Goal: Information Seeking & Learning: Learn about a topic

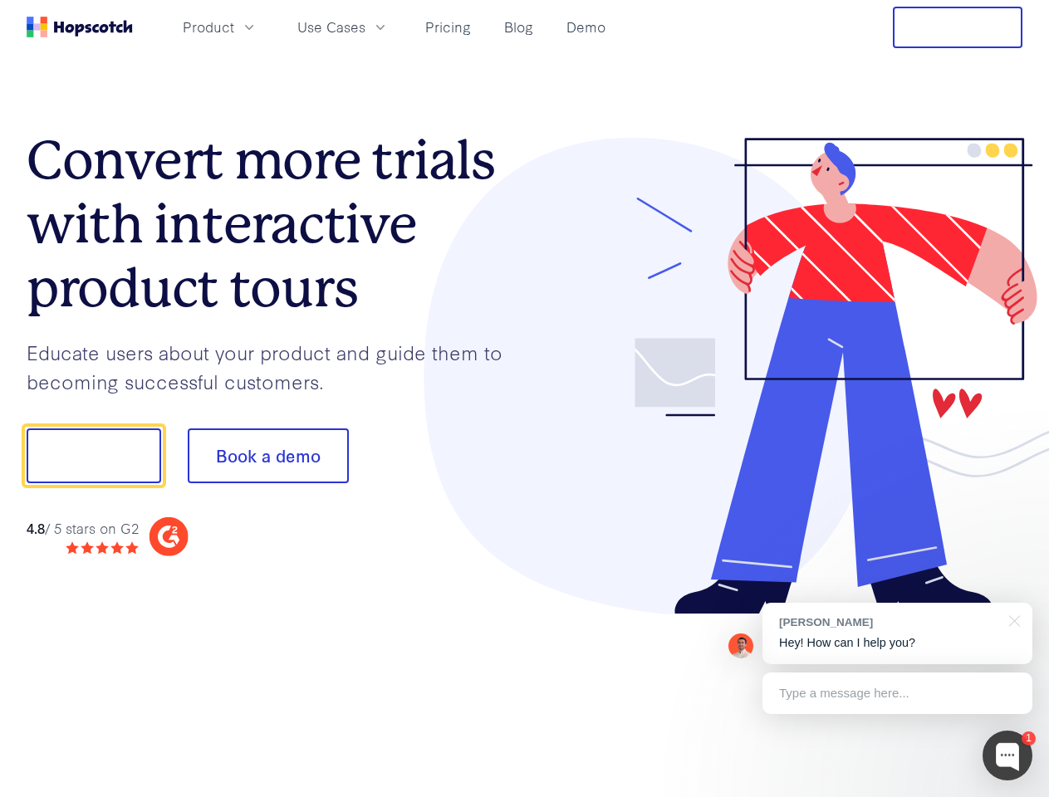
click at [525, 399] on div at bounding box center [774, 376] width 498 height 477
click at [234, 27] on span "Product" at bounding box center [208, 27] width 51 height 21
click at [365, 27] on span "Use Cases" at bounding box center [331, 27] width 68 height 21
click at [957, 27] on button "Free Trial" at bounding box center [958, 28] width 130 height 42
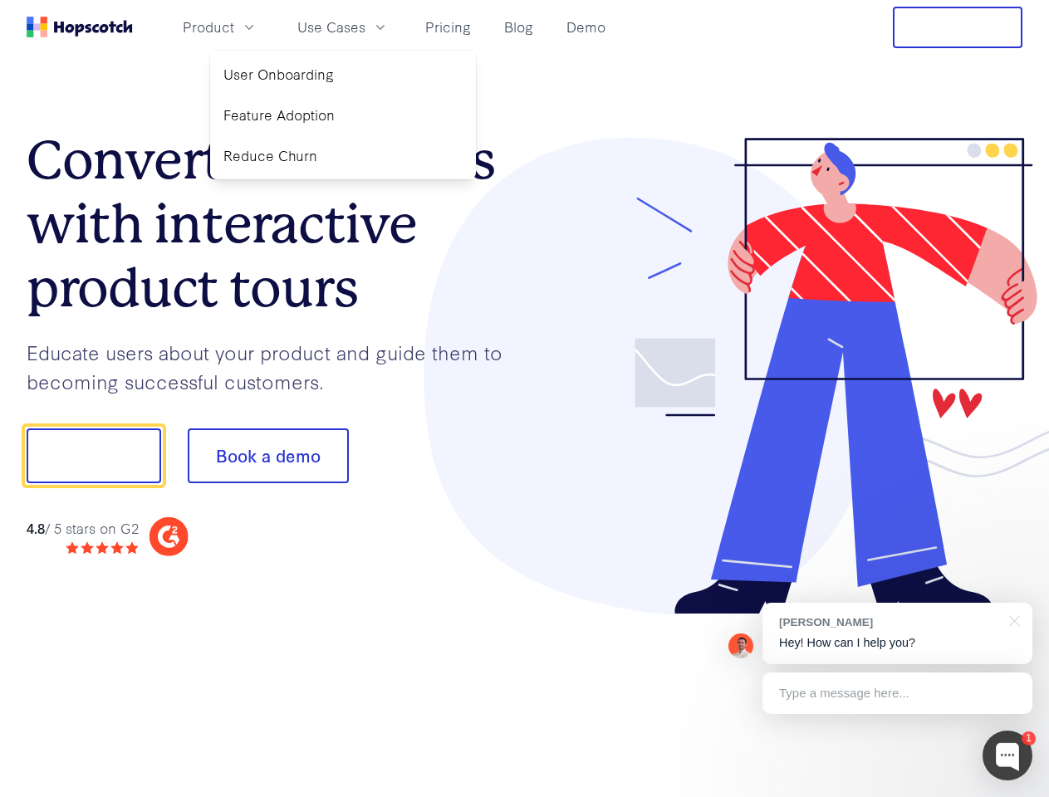
click at [93, 456] on button "Show me!" at bounding box center [94, 455] width 135 height 55
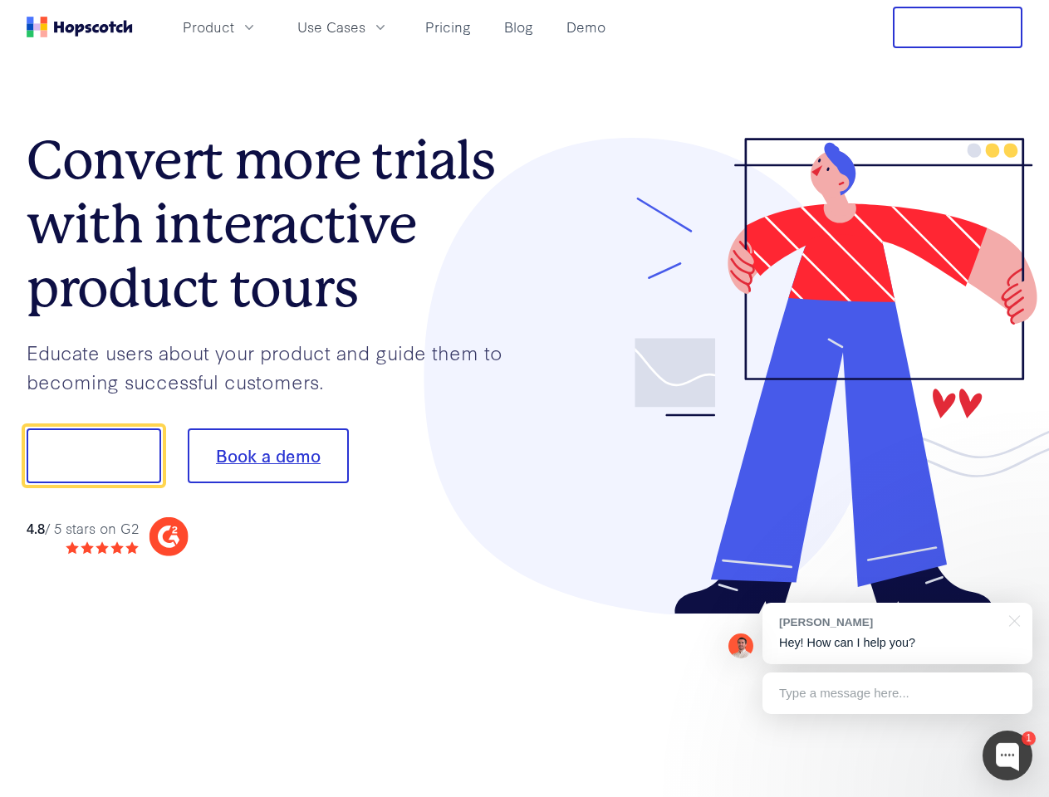
click at [267, 456] on button "Book a demo" at bounding box center [268, 455] width 161 height 55
click at [1007, 756] on div at bounding box center [1007, 756] width 50 height 50
click at [897, 634] on div "[PERSON_NAME] Hey! How can I help you?" at bounding box center [897, 633] width 270 height 61
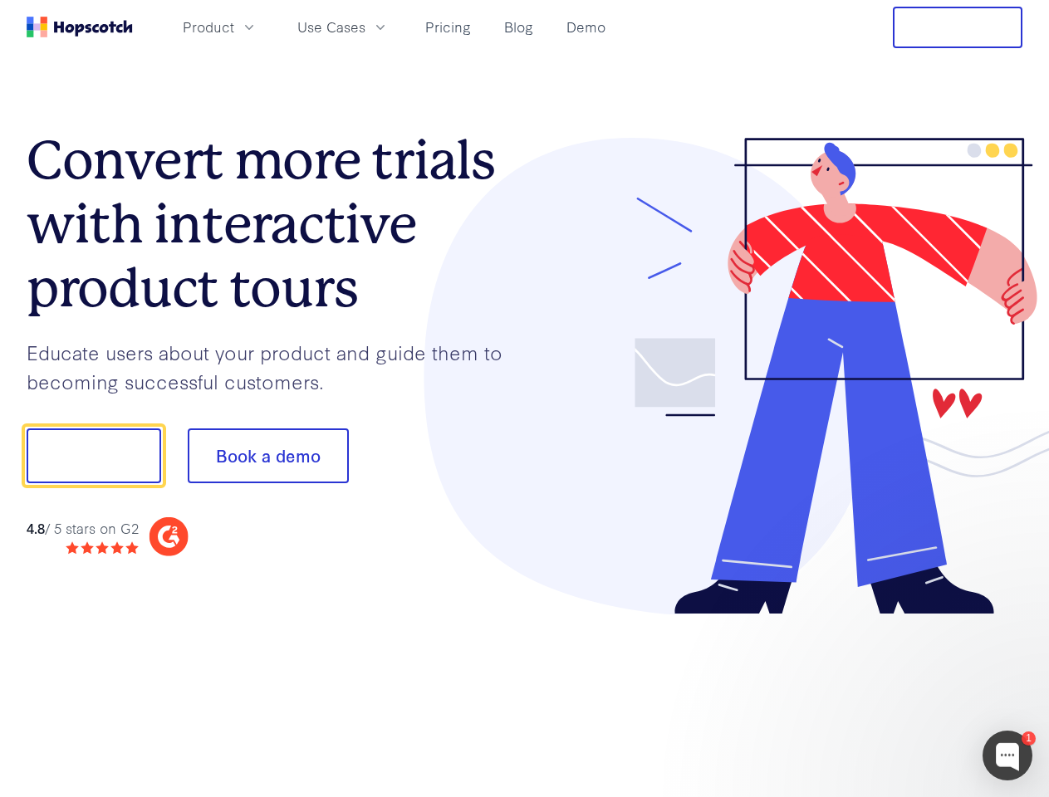
click at [1011, 619] on div at bounding box center [876, 454] width 311 height 554
click at [897, 693] on div at bounding box center [876, 564] width 311 height 331
